Goal: Task Accomplishment & Management: Use online tool/utility

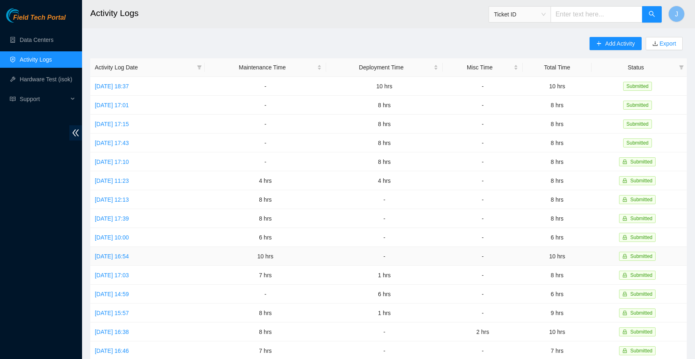
click at [255, 249] on td "10 hrs" at bounding box center [265, 256] width 121 height 19
click at [47, 39] on link "Data Centers" at bounding box center [37, 40] width 34 height 7
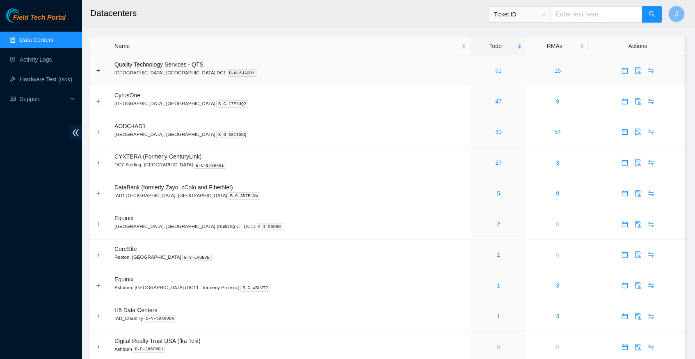
click at [495, 70] on link "61" at bounding box center [498, 70] width 7 height 7
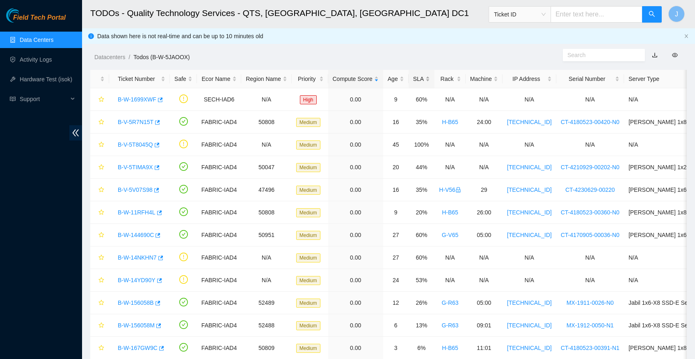
click at [427, 80] on div "SLA" at bounding box center [421, 78] width 17 height 9
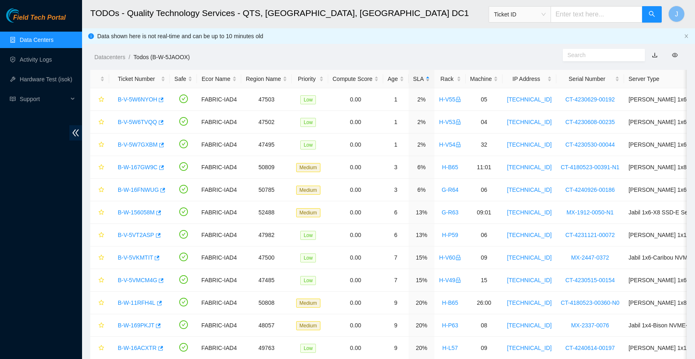
click at [427, 80] on div "SLA" at bounding box center [421, 78] width 17 height 9
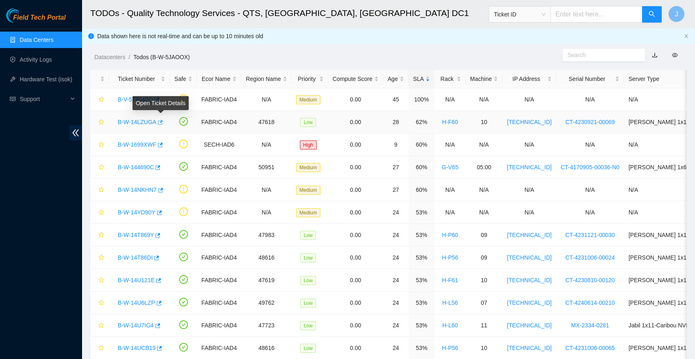
click at [163, 121] on icon "button" at bounding box center [160, 122] width 5 height 5
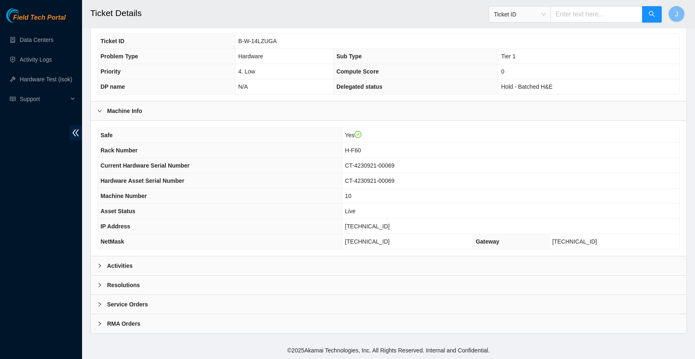
scroll to position [190, 0]
click at [100, 265] on icon "right" at bounding box center [99, 265] width 5 height 5
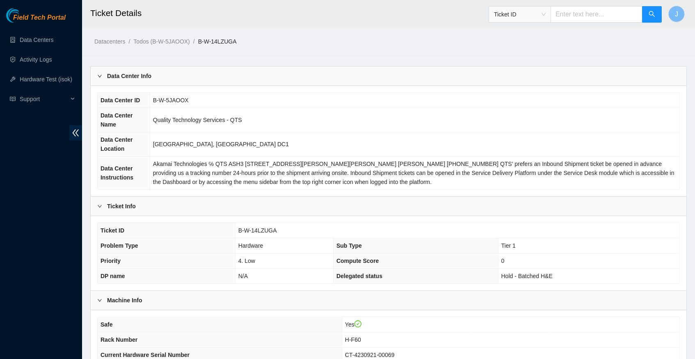
scroll to position [0, 0]
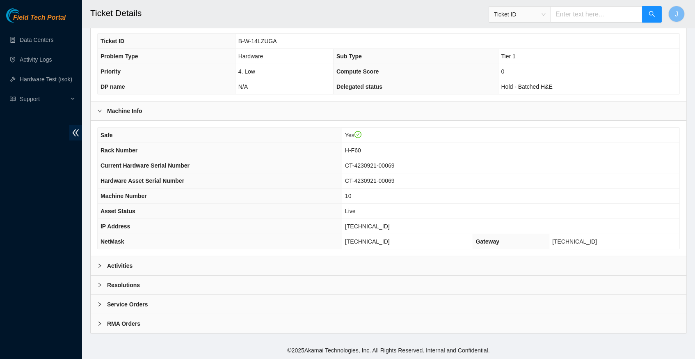
scroll to position [190, 0]
click at [98, 264] on div at bounding box center [102, 265] width 10 height 9
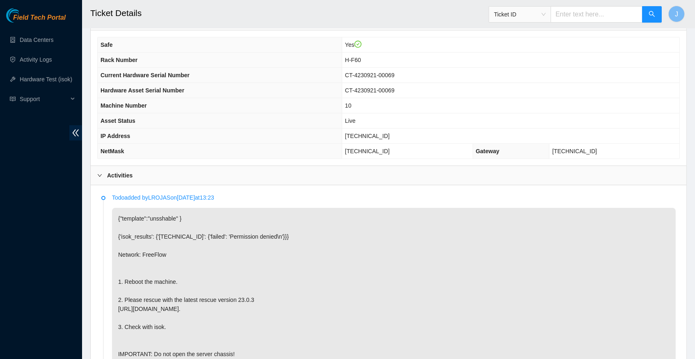
scroll to position [281, 0]
